Goal: Information Seeking & Learning: Learn about a topic

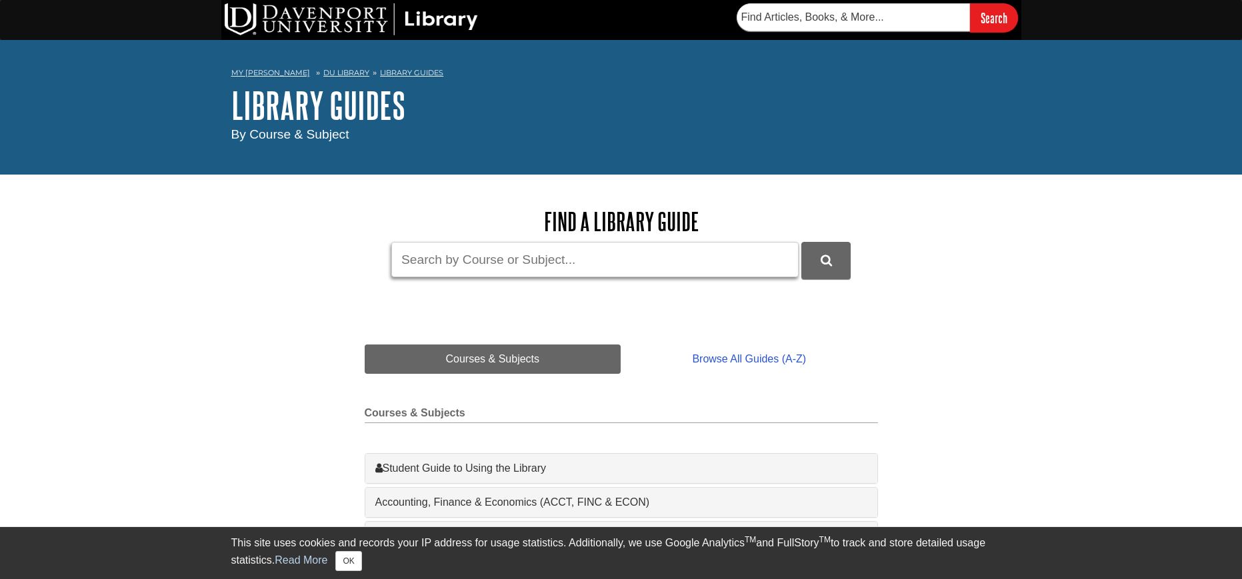
click at [471, 263] on input "Guide Search Terms" at bounding box center [594, 259] width 407 height 35
type input "statistica"
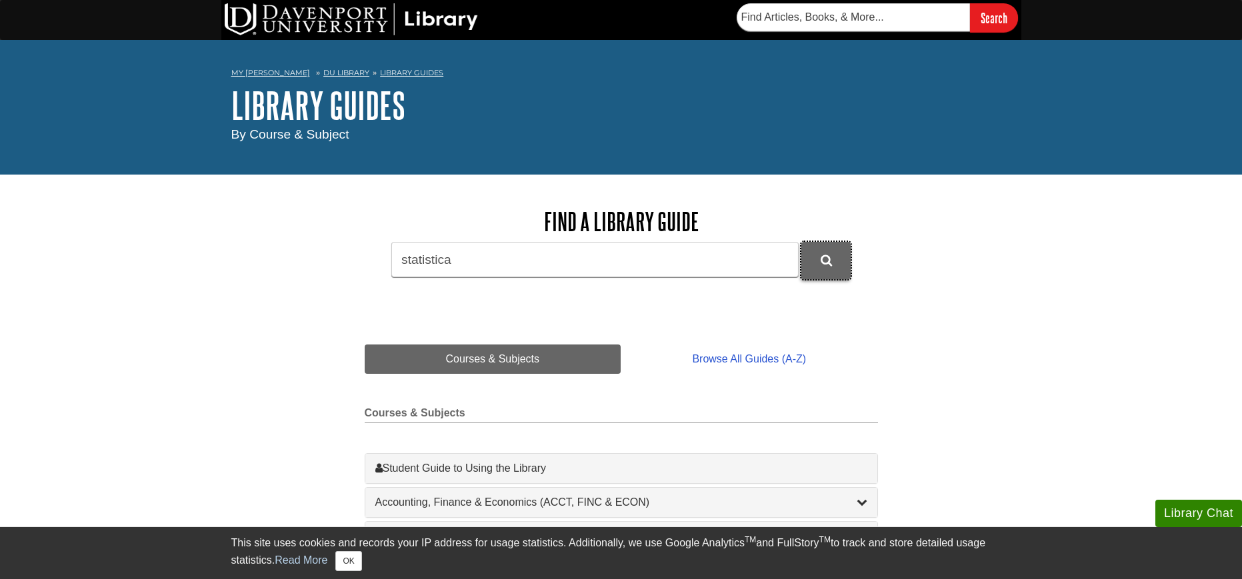
click at [845, 245] on button "DU Library Guides Search" at bounding box center [825, 260] width 49 height 37
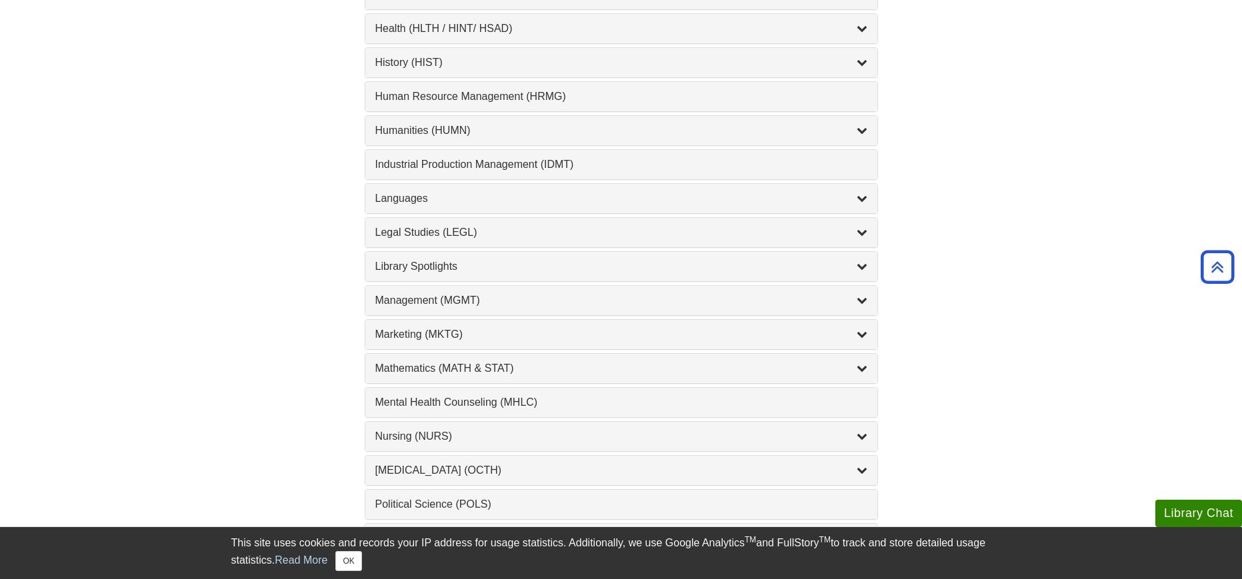
scroll to position [933, 0]
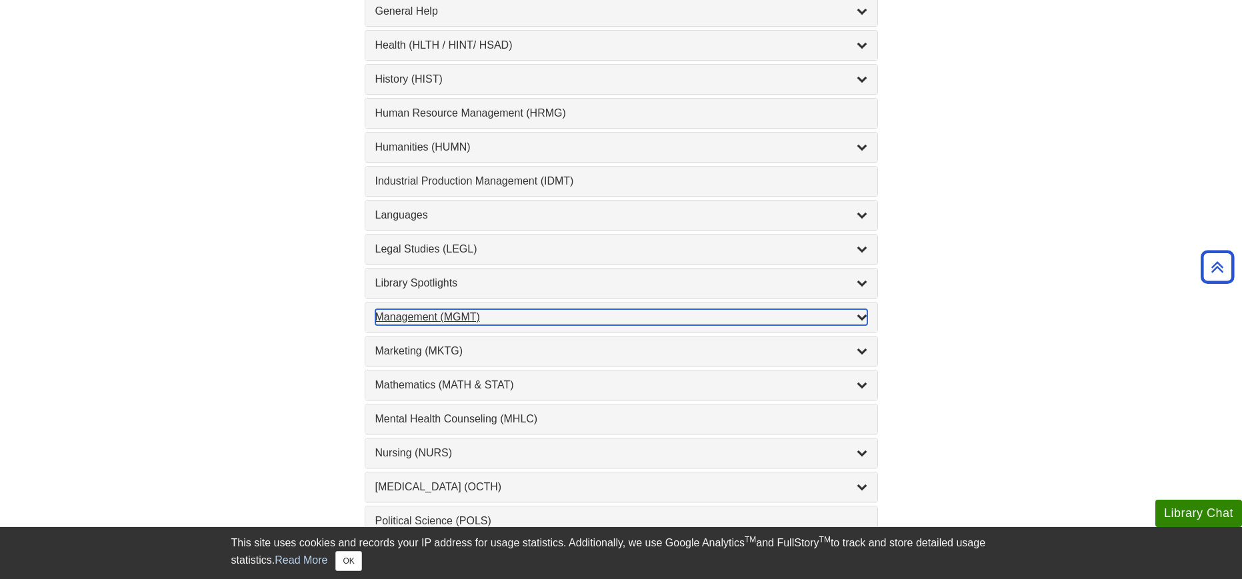
click at [472, 324] on div "Management (MGMT) , 9 guides" at bounding box center [621, 317] width 492 height 16
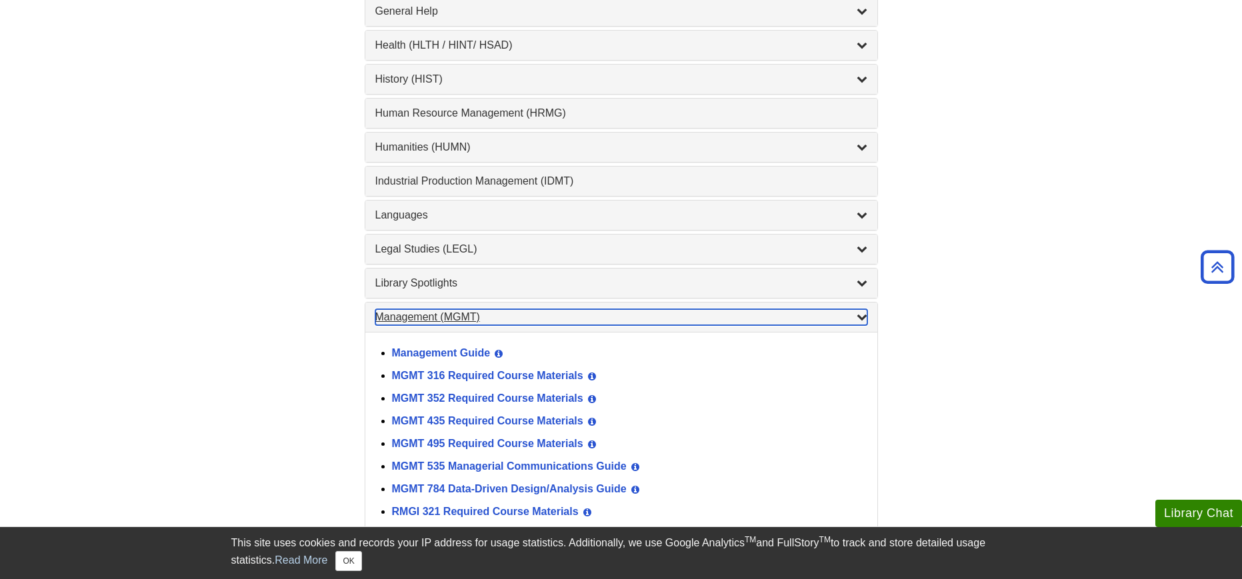
click at [497, 313] on div "Management (MGMT) , 9 guides" at bounding box center [621, 317] width 492 height 16
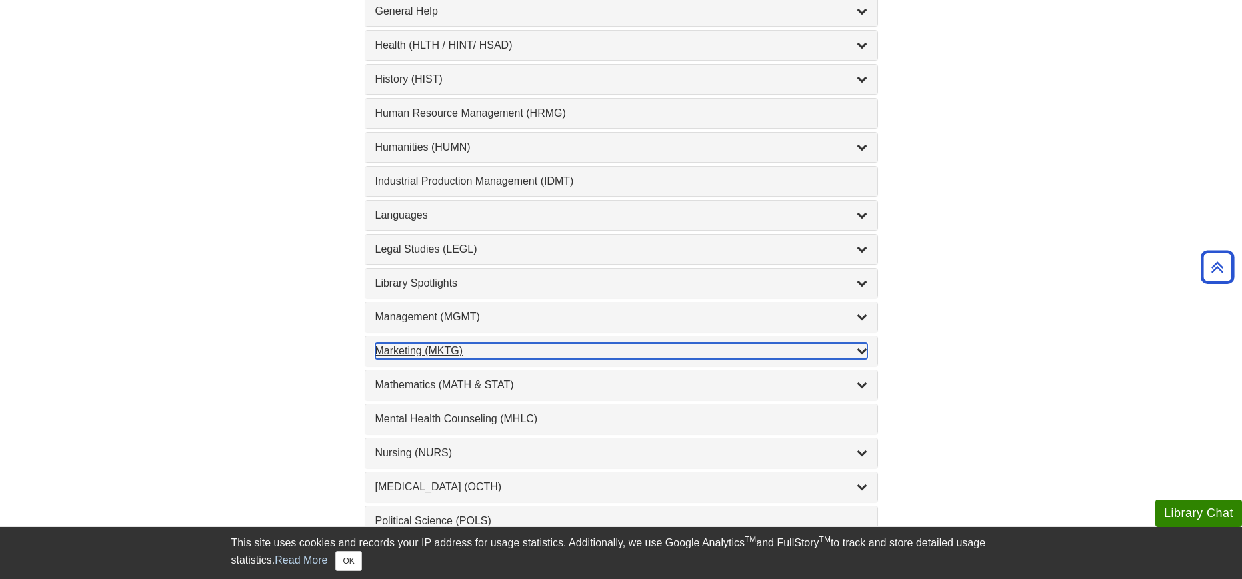
click at [491, 354] on div "Marketing (MKTG) , 4 guides" at bounding box center [621, 351] width 492 height 16
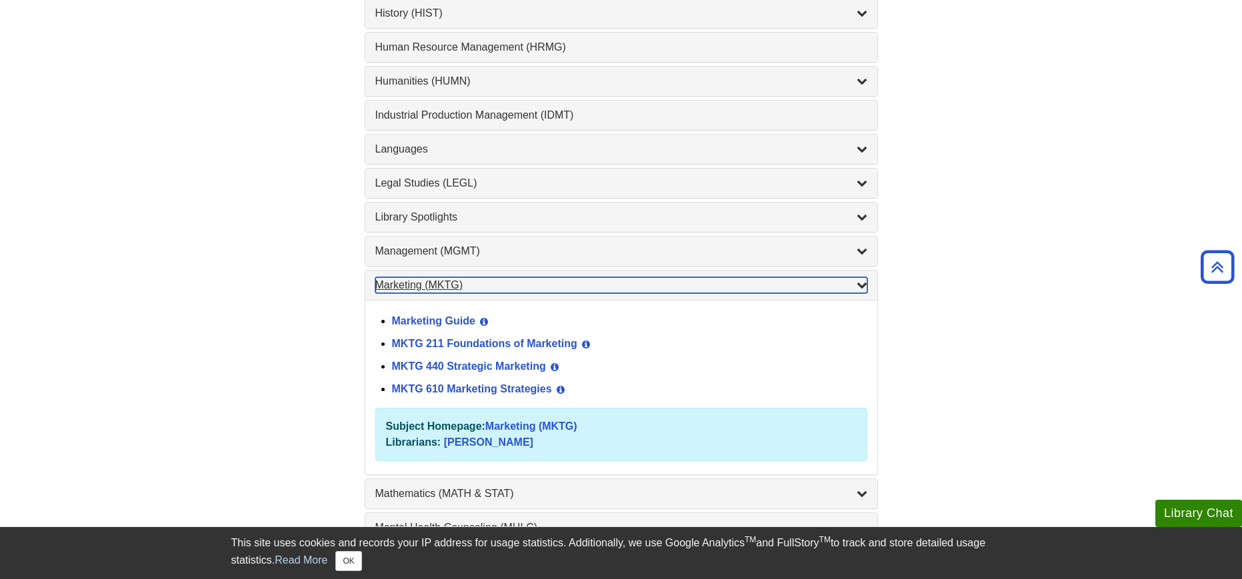
scroll to position [1000, 0]
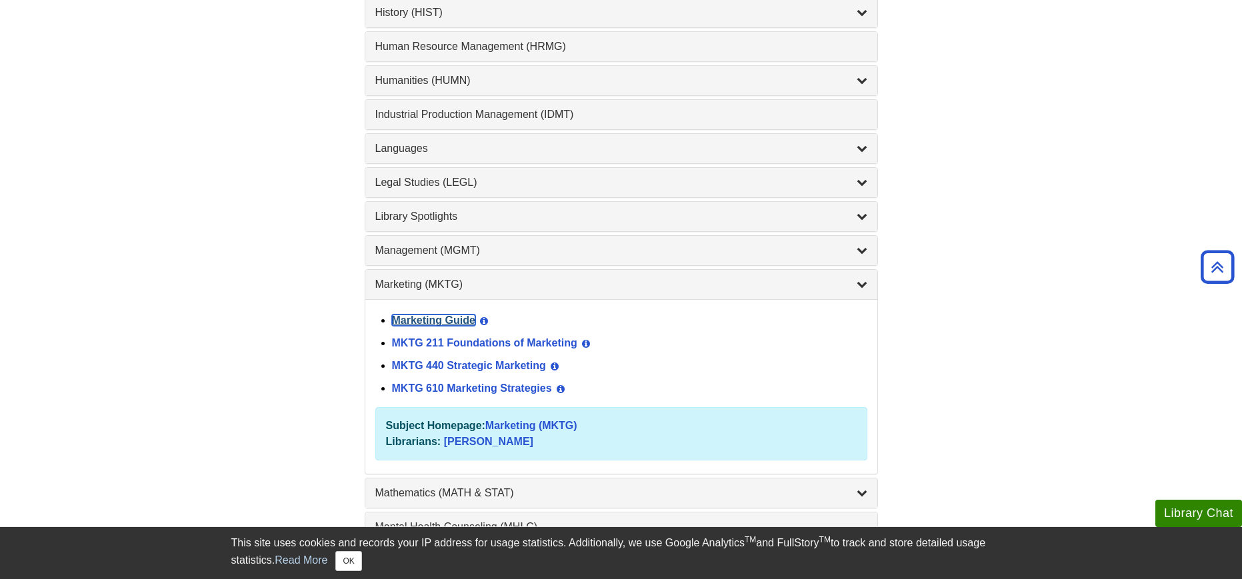
click at [465, 321] on link "Marketing Guide" at bounding box center [433, 320] width 83 height 11
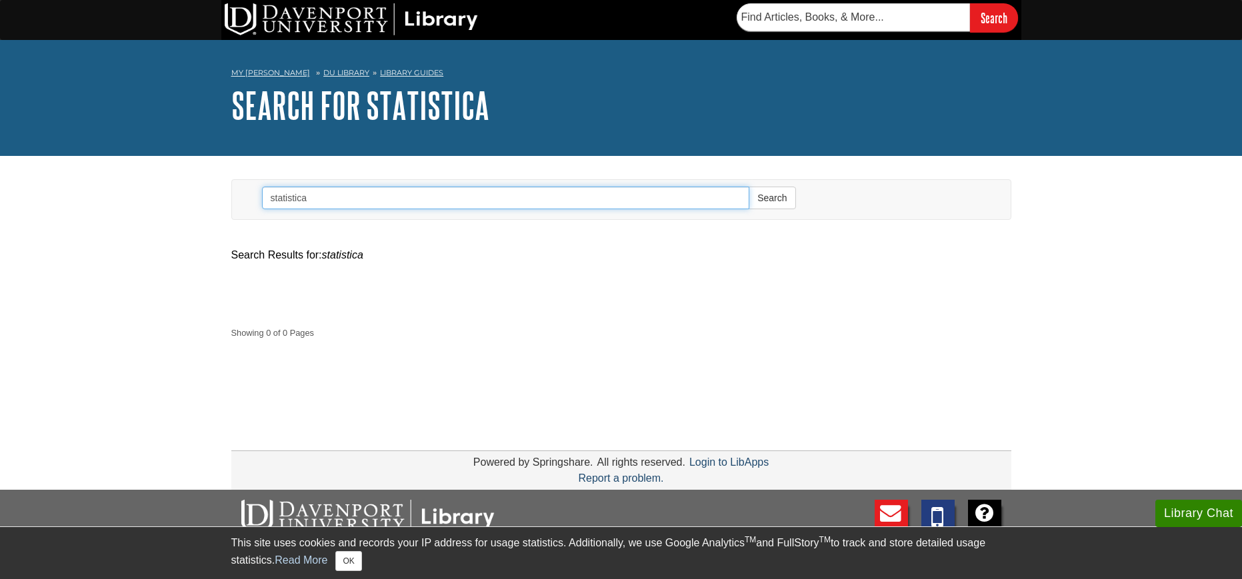
drag, startPoint x: 553, startPoint y: 195, endPoint x: 160, endPoint y: 179, distance: 393.7
click at [160, 179] on body "Library Chat This site uses cookies and records your IP address for usage stati…" at bounding box center [621, 361] width 1242 height 722
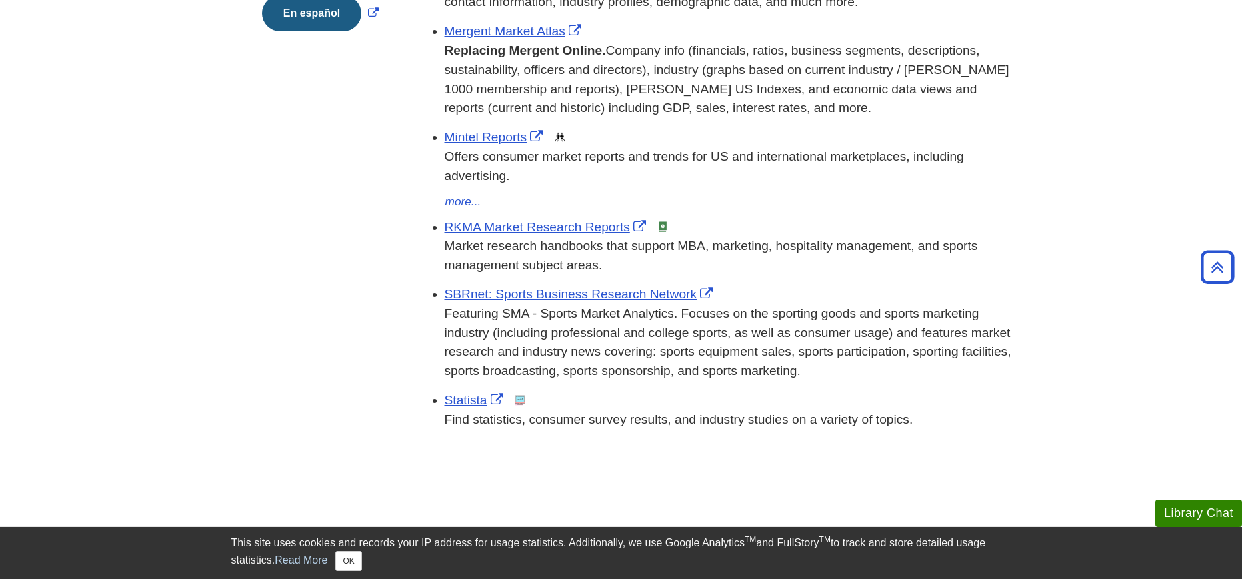
scroll to position [467, 0]
click at [475, 396] on link "Statista" at bounding box center [476, 399] width 62 height 14
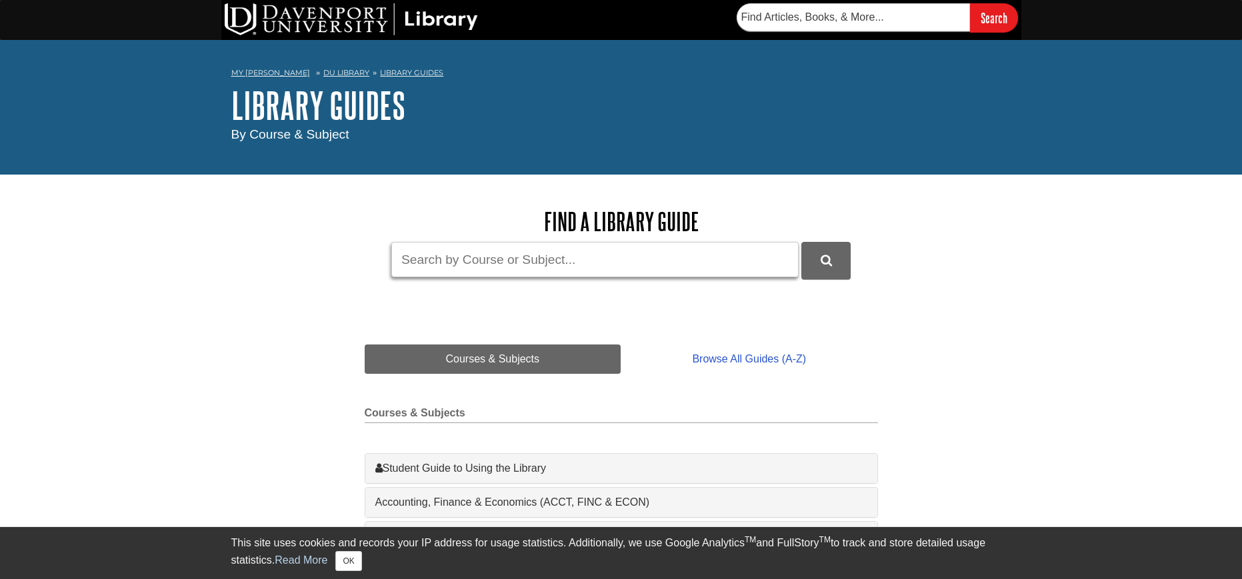
click at [460, 263] on input "Guide Search Terms" at bounding box center [594, 259] width 407 height 35
type input "mk"
click at [801, 242] on button "DU Library Guides Search" at bounding box center [825, 260] width 49 height 37
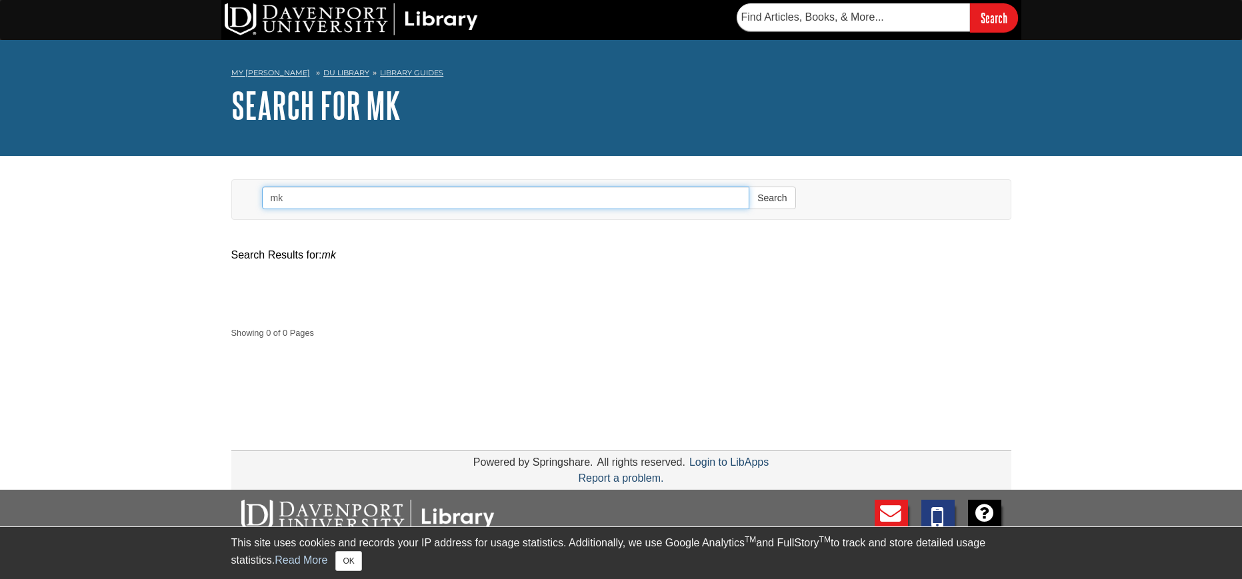
click at [339, 196] on input "mk" at bounding box center [506, 198] width 488 height 23
type input "mktg"
click at [749, 187] on button "Search" at bounding box center [772, 198] width 47 height 23
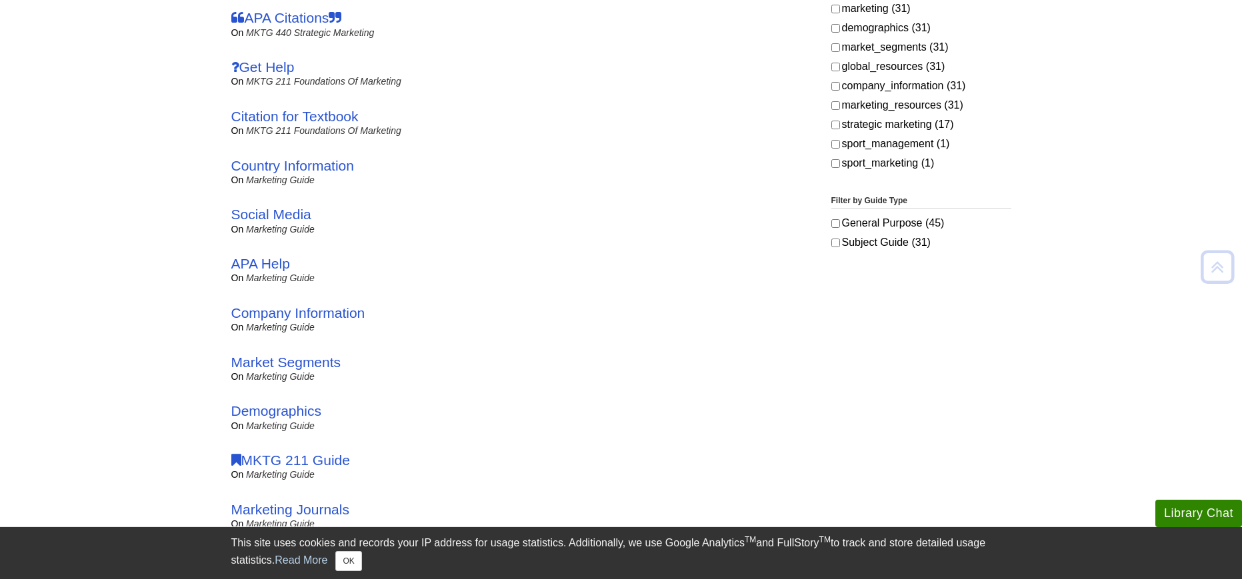
scroll to position [400, 0]
click at [309, 469] on link "Marketing Guide" at bounding box center [280, 473] width 69 height 11
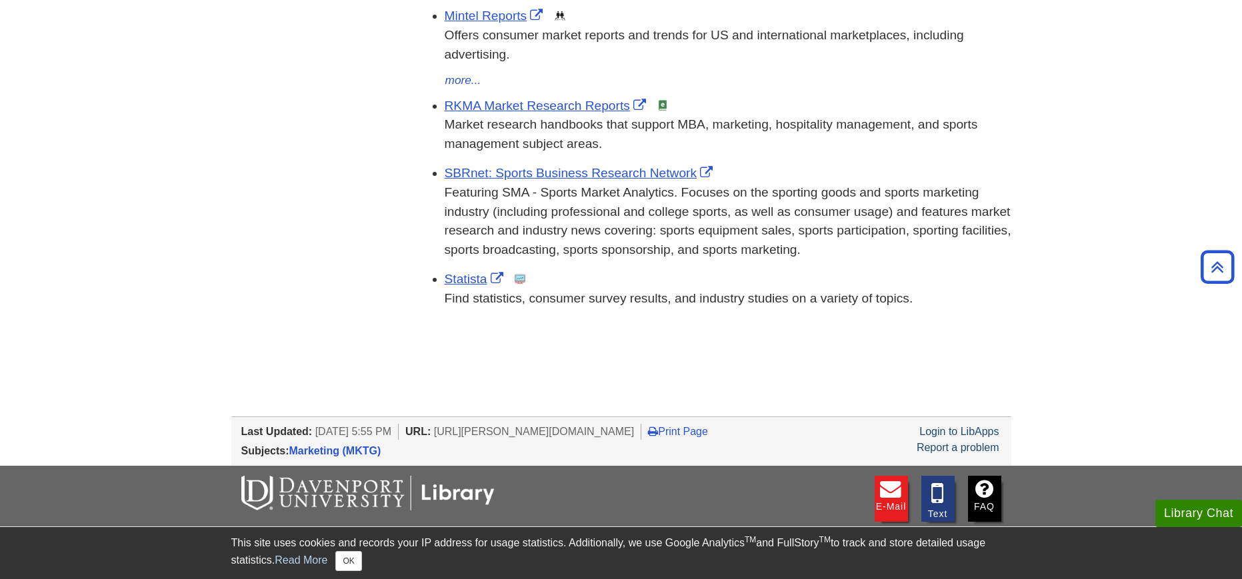
scroll to position [600, 0]
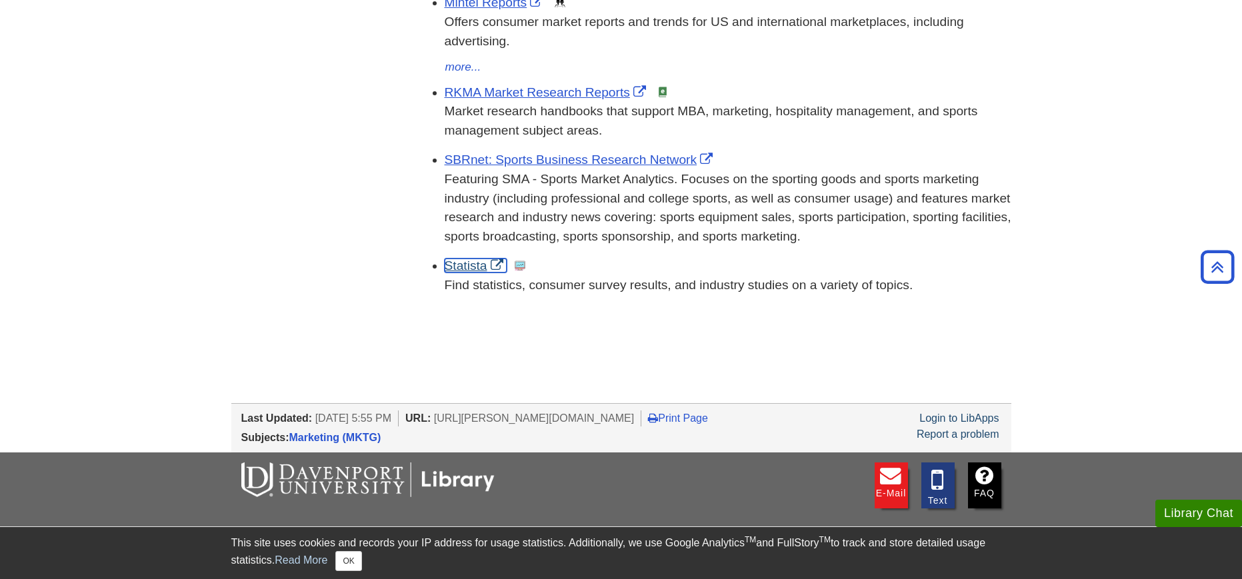
click at [477, 265] on link "Statista" at bounding box center [476, 266] width 62 height 14
